Goal: Task Accomplishment & Management: Use online tool/utility

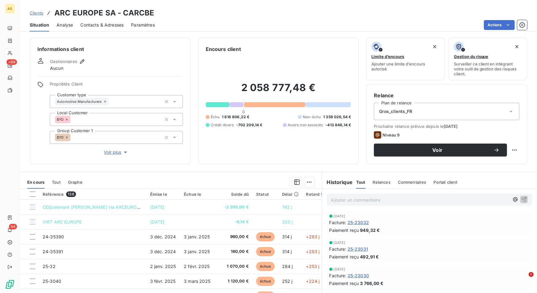
click at [33, 10] on span "Clients" at bounding box center [37, 12] width 14 height 5
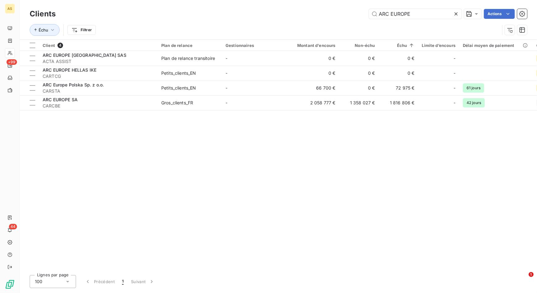
drag, startPoint x: 427, startPoint y: 12, endPoint x: 355, endPoint y: 14, distance: 72.0
click at [355, 14] on div "ARC EUROPE Actions" at bounding box center [295, 14] width 464 height 10
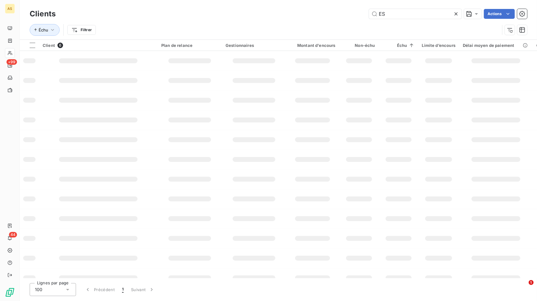
type input "E"
type input "[PERSON_NAME]"
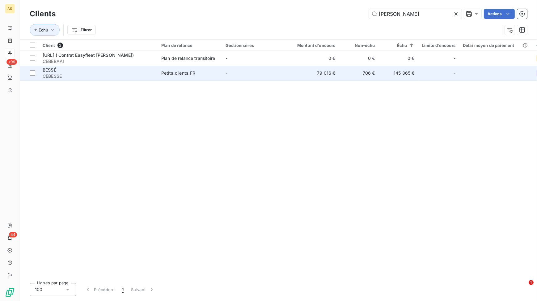
click at [54, 70] on span "BESSÉ" at bounding box center [50, 69] width 14 height 5
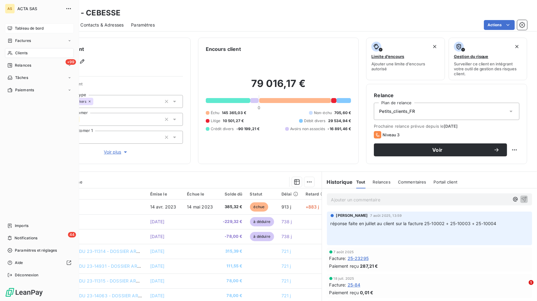
click at [42, 32] on div "Tableau de bord" at bounding box center [39, 28] width 69 height 10
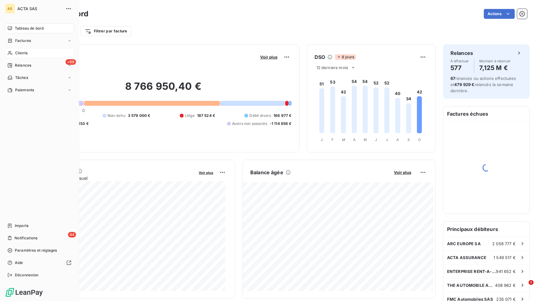
click at [40, 53] on div "Clients" at bounding box center [39, 53] width 69 height 10
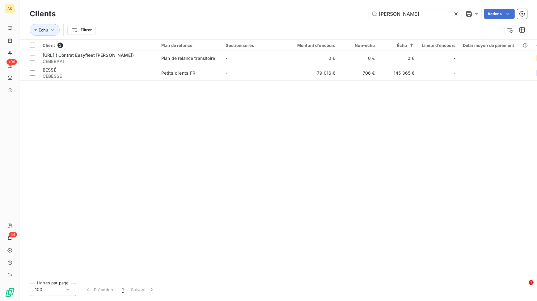
drag, startPoint x: 405, startPoint y: 15, endPoint x: 348, endPoint y: 13, distance: 57.2
click at [348, 13] on div "[PERSON_NAME] Actions" at bounding box center [295, 14] width 464 height 10
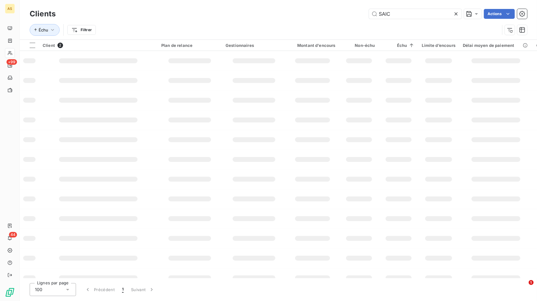
type input "SAIC"
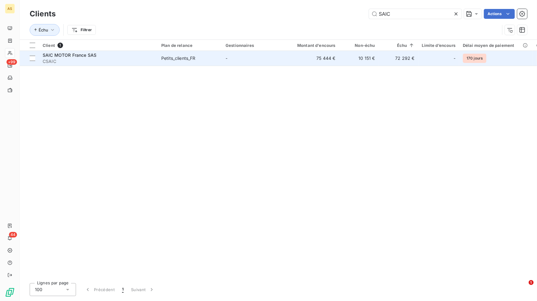
click at [90, 57] on span "SAIC MOTOR France SAS" at bounding box center [70, 54] width 54 height 5
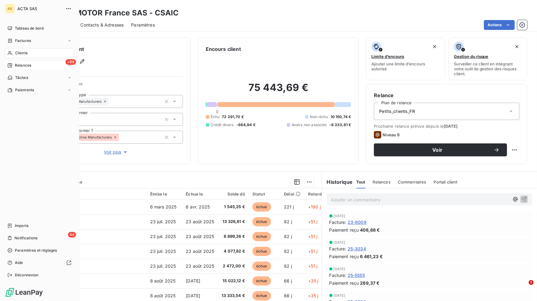
click at [36, 64] on div "+99 Relances" at bounding box center [39, 66] width 69 height 10
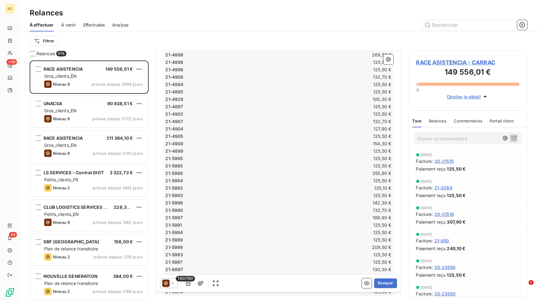
scroll to position [1240, 0]
click at [403, 90] on div "Relances 576 RACE ASISTENCIA 149 556,01 € Gros_clients_EN Niveau 9 prévue depui…" at bounding box center [278, 176] width 517 height 251
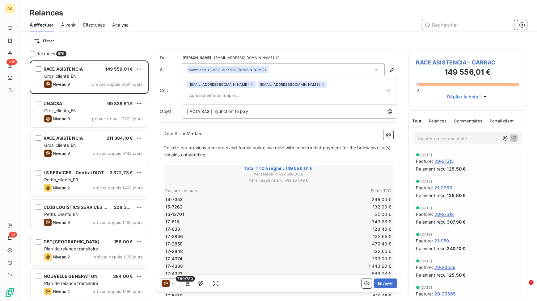
click at [467, 22] on input "text" at bounding box center [468, 25] width 93 height 10
type input "SAIC"
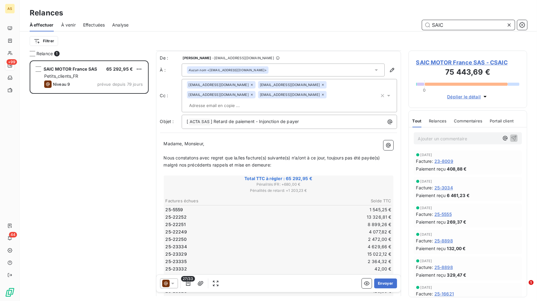
scroll to position [217, 0]
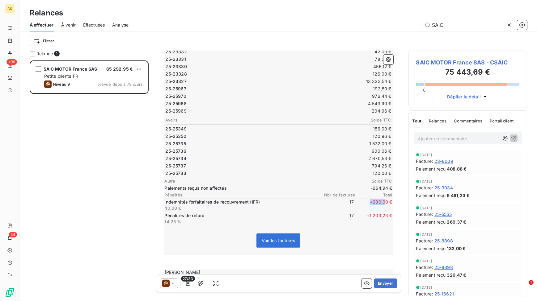
drag, startPoint x: 365, startPoint y: 191, endPoint x: 381, endPoint y: 201, distance: 18.6
click at [381, 199] on span "+ 680,00 €" at bounding box center [373, 205] width 37 height 12
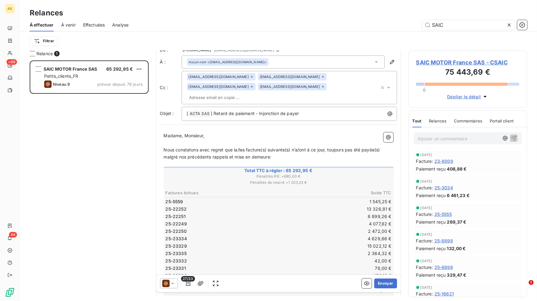
scroll to position [0, 0]
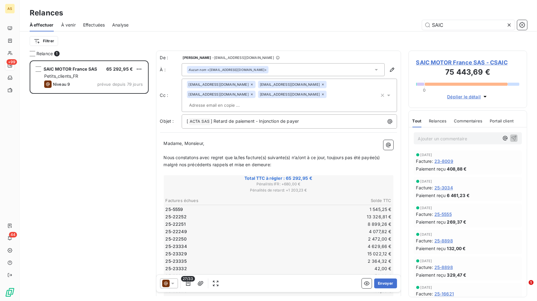
click at [510, 24] on icon at bounding box center [509, 25] width 6 height 6
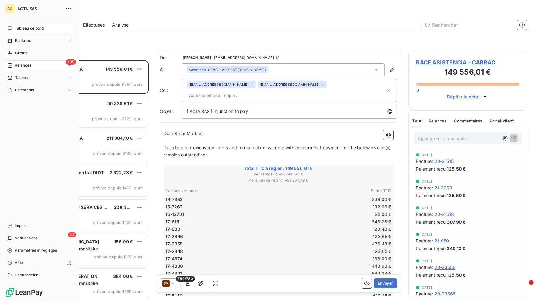
click at [38, 29] on span "Tableau de bord" at bounding box center [29, 29] width 29 height 6
